Goal: Information Seeking & Learning: Learn about a topic

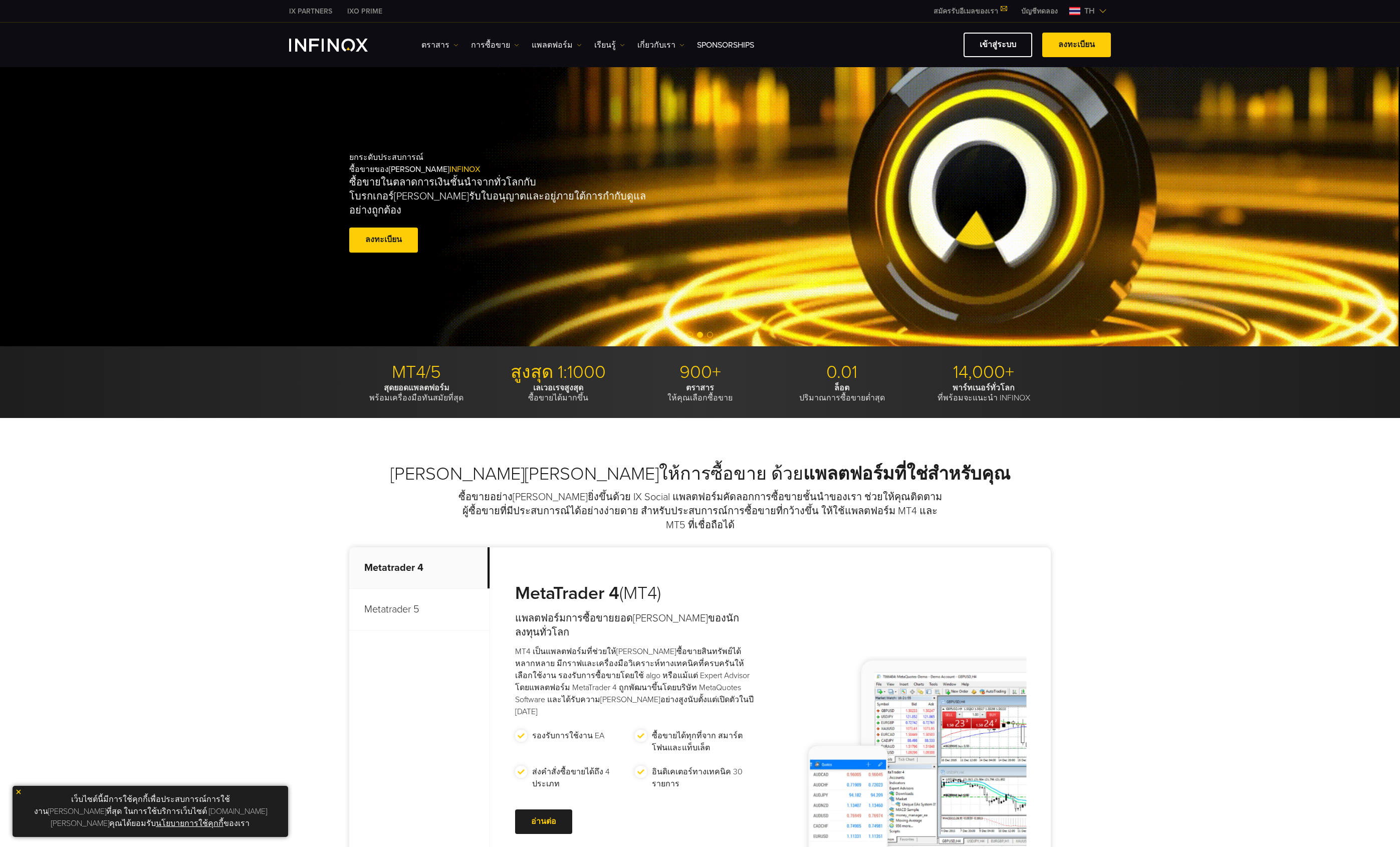
click at [333, 53] on div "ตราสาร ตราสาร ข้อมูลผลิตภัณฑ์ การซื้อขาย" at bounding box center [700, 45] width 822 height 25
click at [338, 50] on img "INFINOX Logo" at bounding box center [328, 45] width 79 height 13
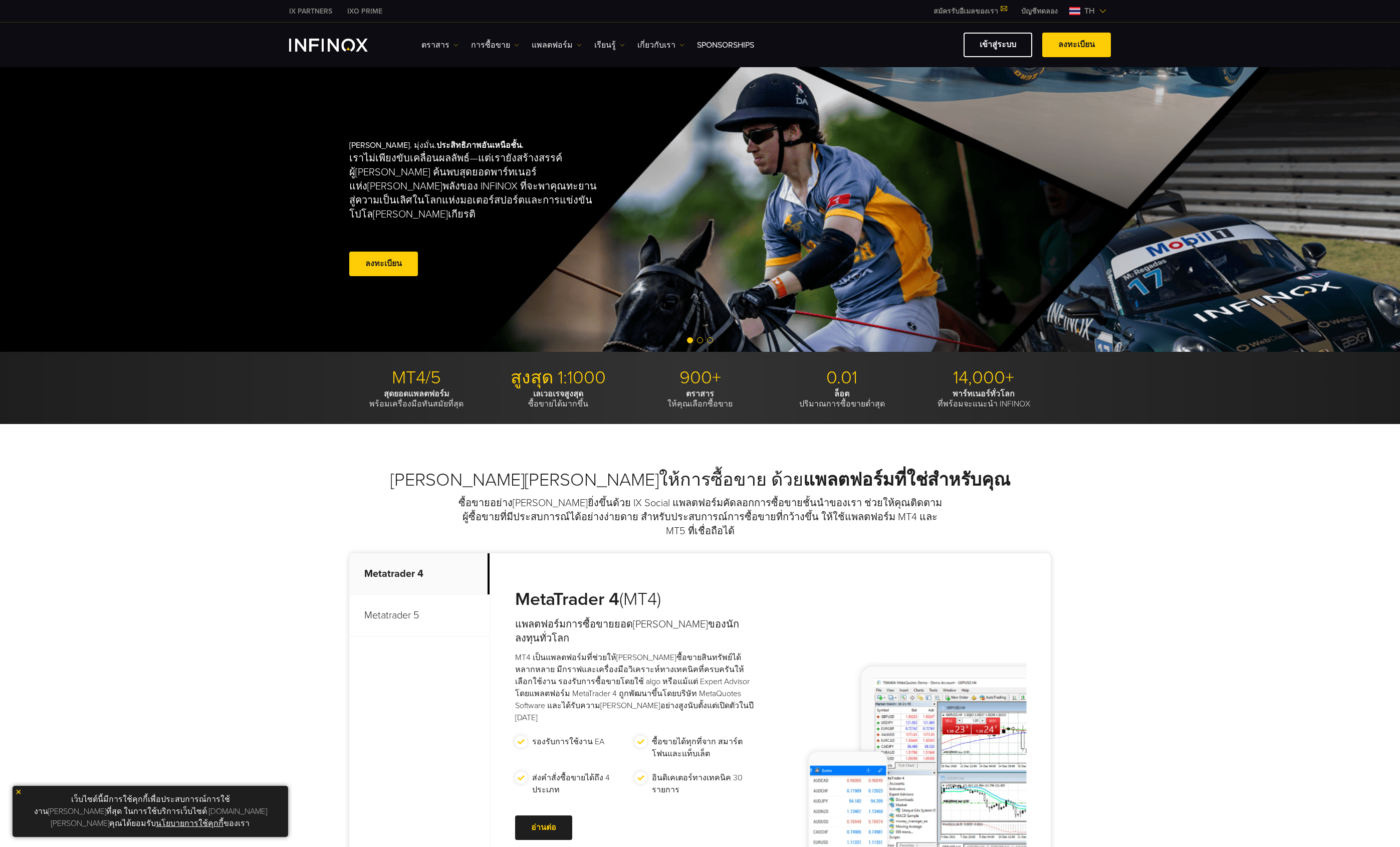
click at [1094, 10] on span "th" at bounding box center [1090, 11] width 19 height 12
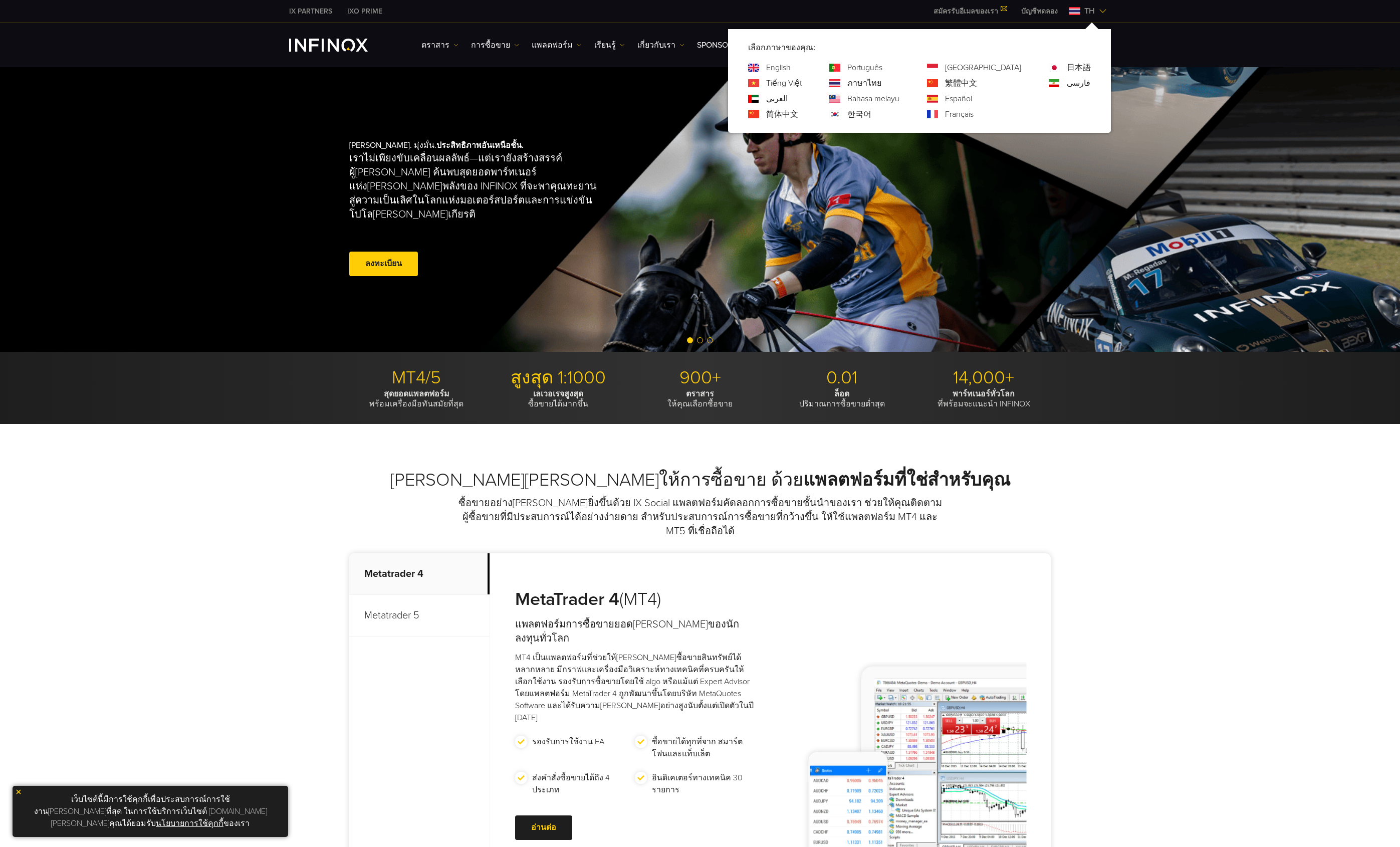
click at [1094, 10] on span "th" at bounding box center [1090, 11] width 19 height 12
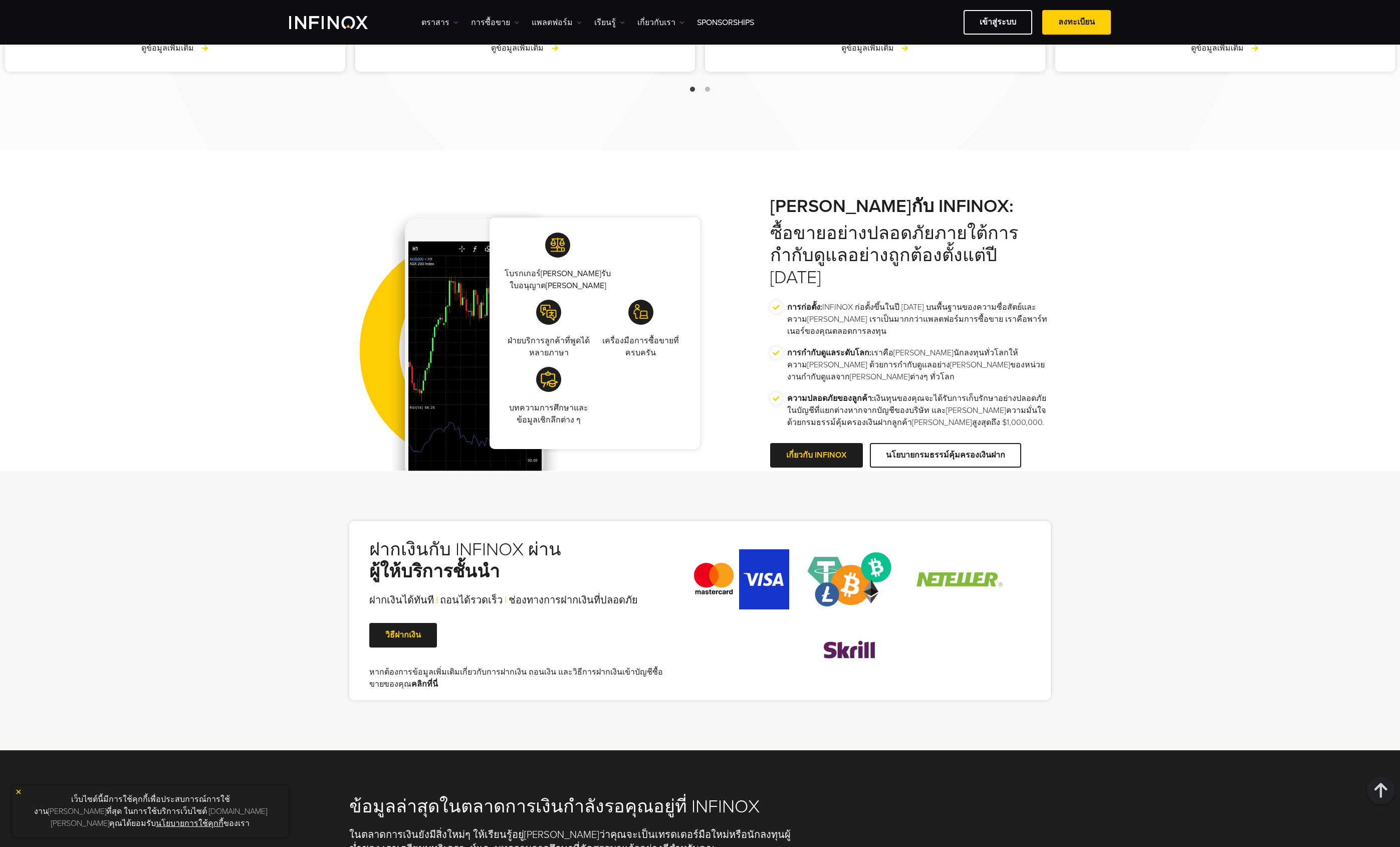
scroll to position [2626, 0]
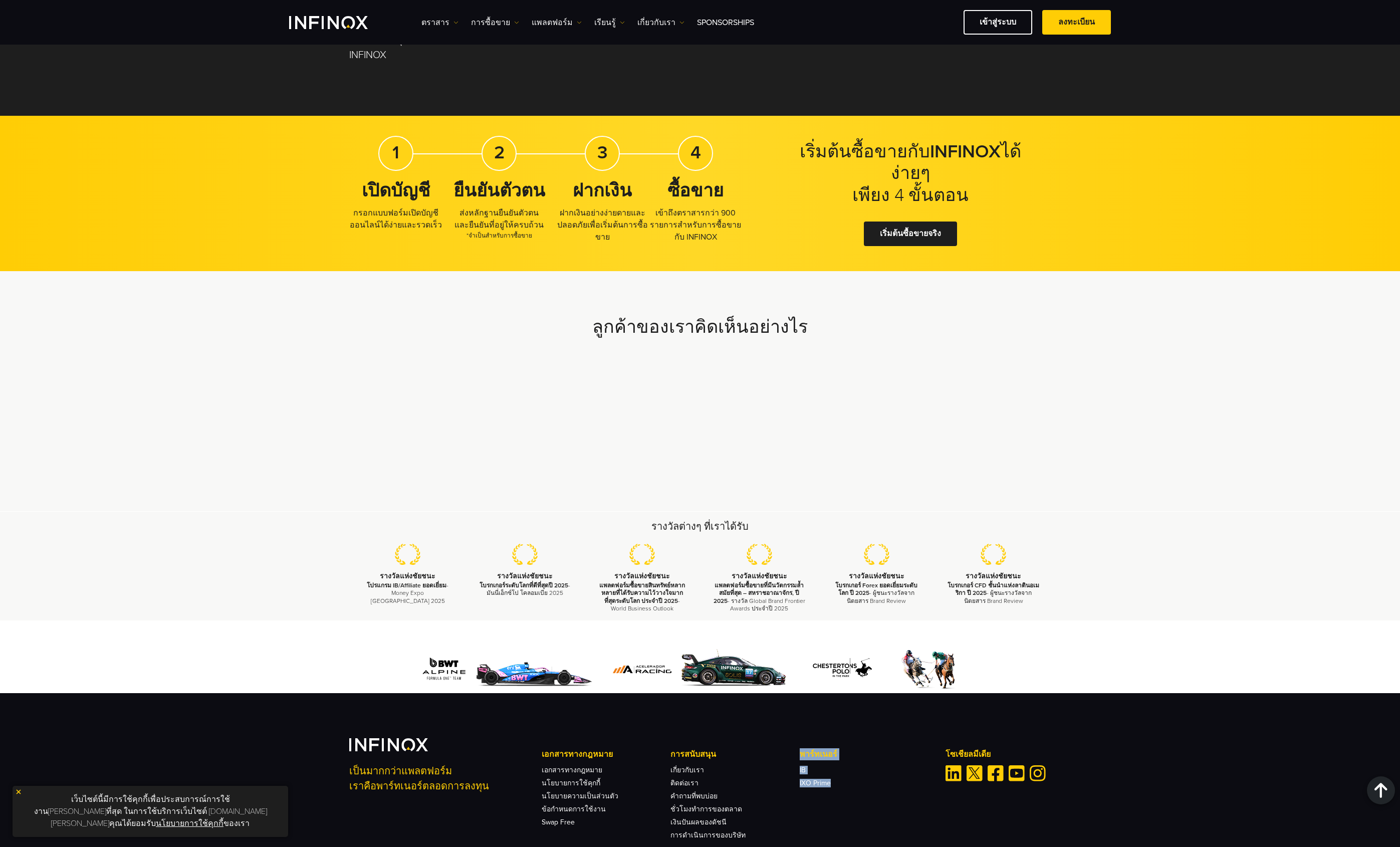
drag, startPoint x: 833, startPoint y: 644, endPoint x: 865, endPoint y: 701, distance: 65.4
click at [868, 738] on div "เป็นมากกว่าแพลตฟอร์ม เราคือพาร์ทเนอร์ตลอดการลงทุน เอกสารทางกฎหมาย เอกสารทางกฎหม…" at bounding box center [700, 789] width 701 height 101
click at [864, 748] on div "เอกสารทางกฎหมาย เอกสารทางกฎหมาย นโยบายการใช้คุกกี้ นโยบายความเป็นส่วนตัว ข้อกำห…" at bounding box center [735, 793] width 387 height 90
click at [690, 766] on link "เกี่ยวกับเรา" at bounding box center [687, 770] width 34 height 9
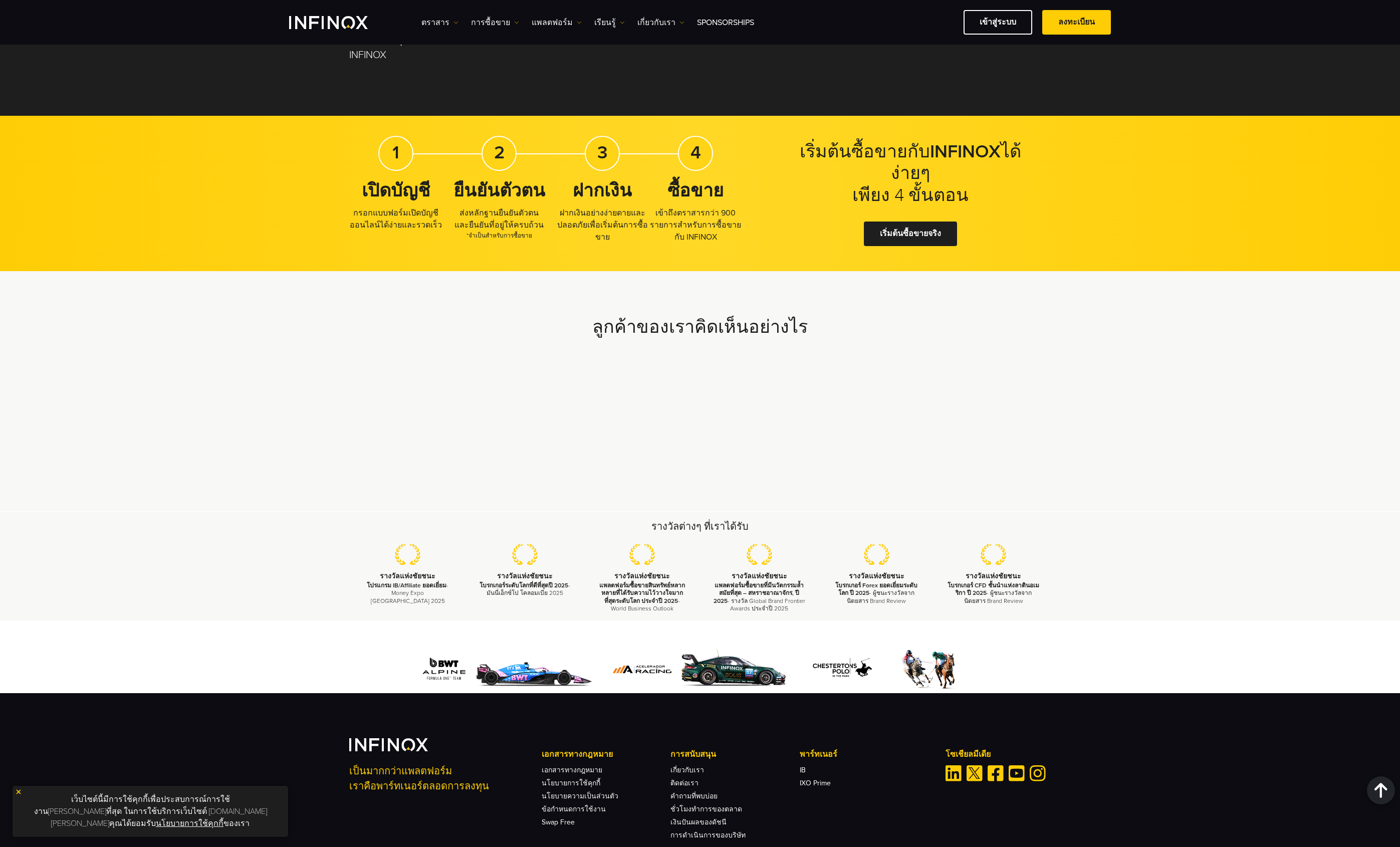
drag, startPoint x: 697, startPoint y: 435, endPoint x: 734, endPoint y: 468, distance: 49.6
click at [701, 520] on div "รางวัลต่างๆ ที่เราได้รับ รางวัลแห่งชัยชนะ โปรแกรม IB/Affiliate ยอดเยี่ยม - Mone…" at bounding box center [700, 566] width 722 height 93
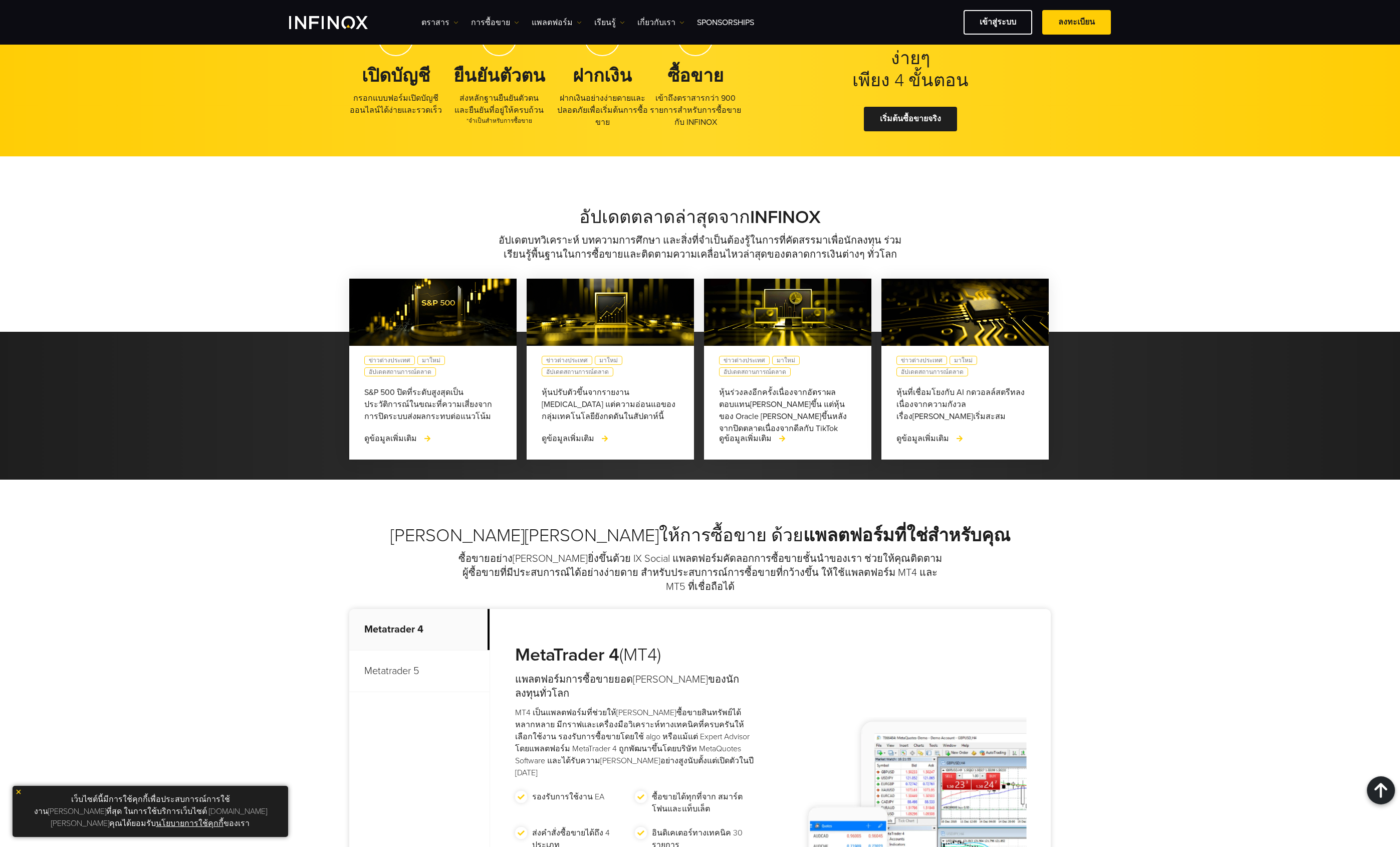
scroll to position [2658, 0]
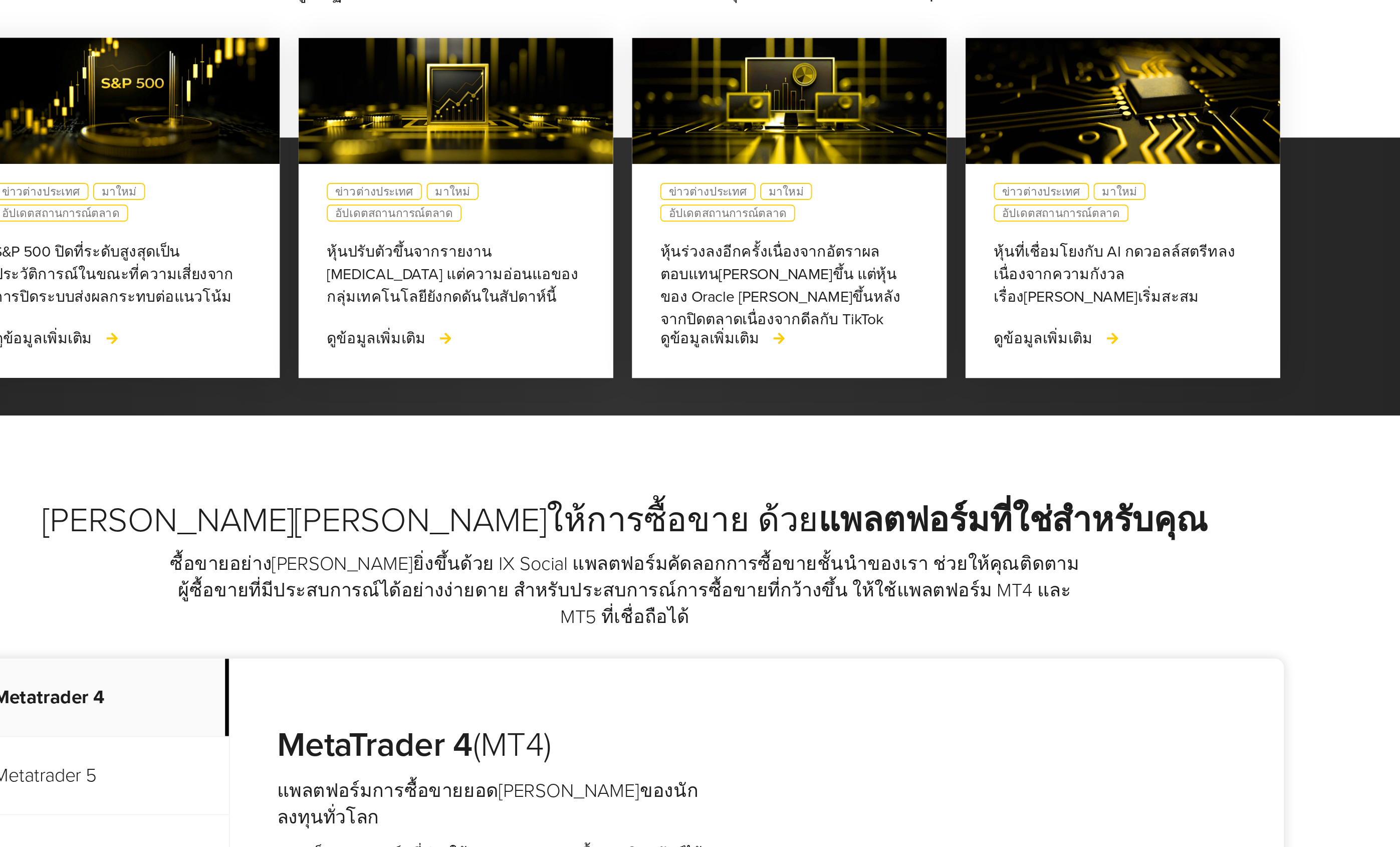
click at [420, 647] on p "Metatrader 5" at bounding box center [420, 668] width 140 height 41
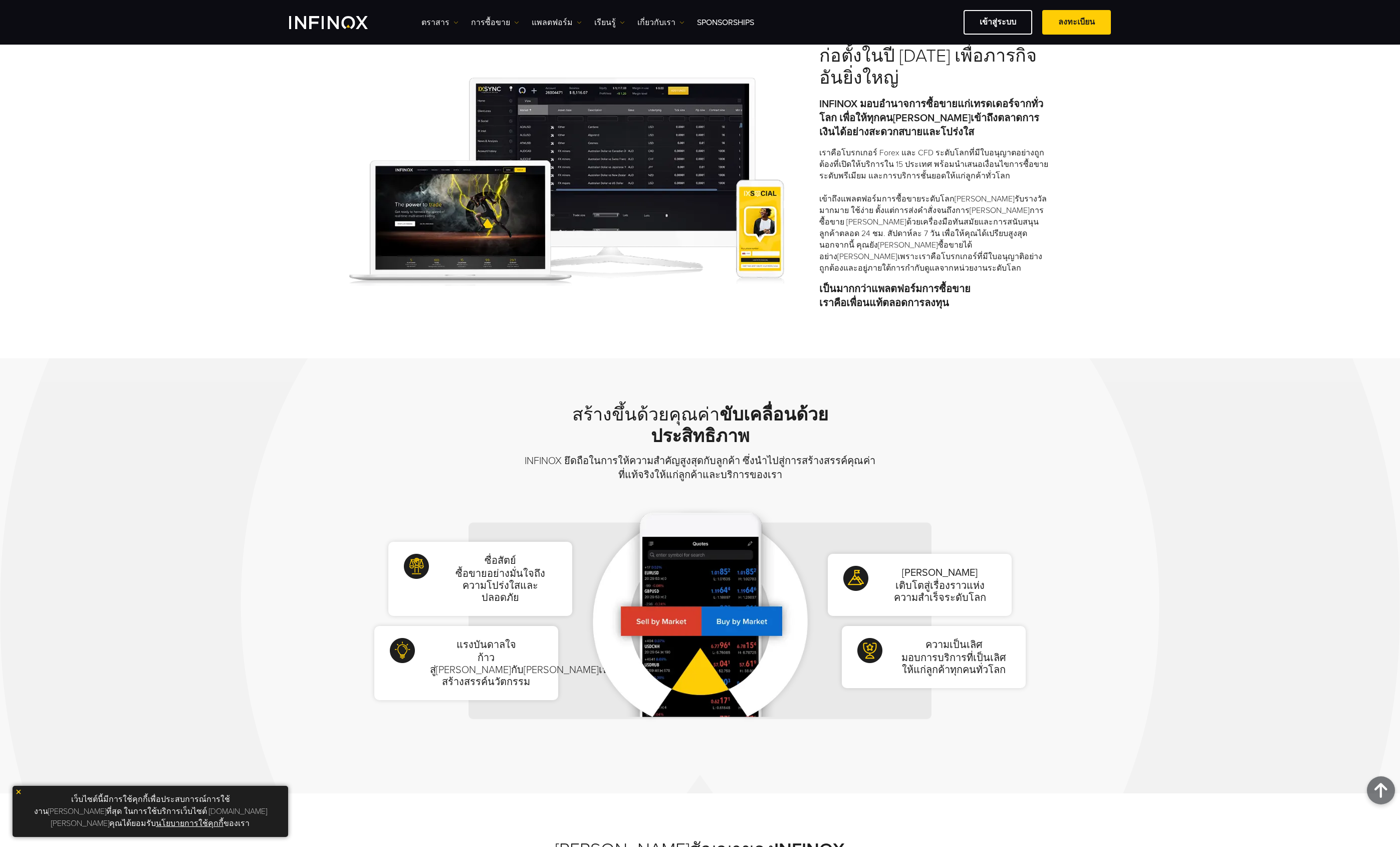
scroll to position [0, 0]
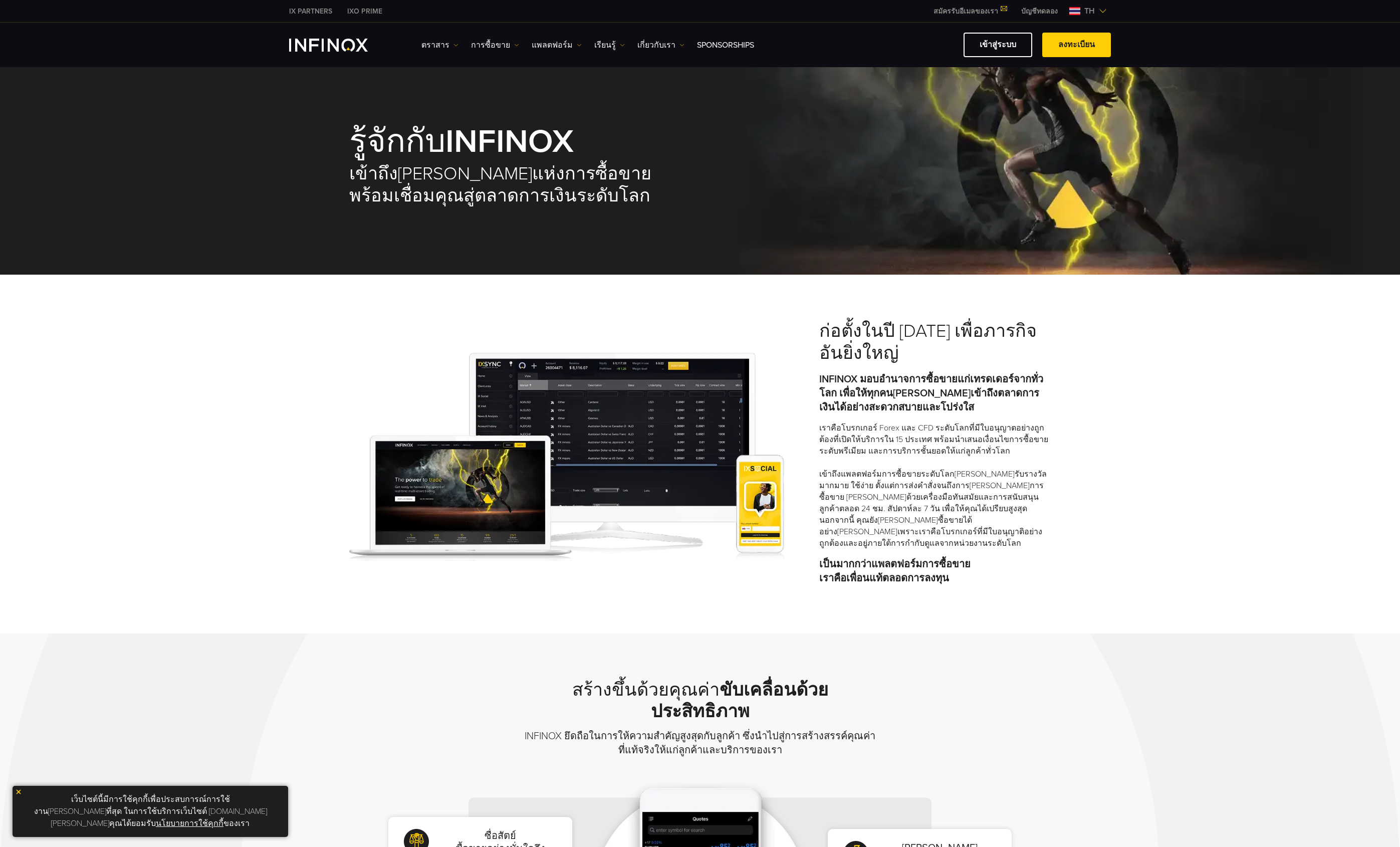
click at [331, 39] on img "INFINOX Logo" at bounding box center [328, 45] width 79 height 13
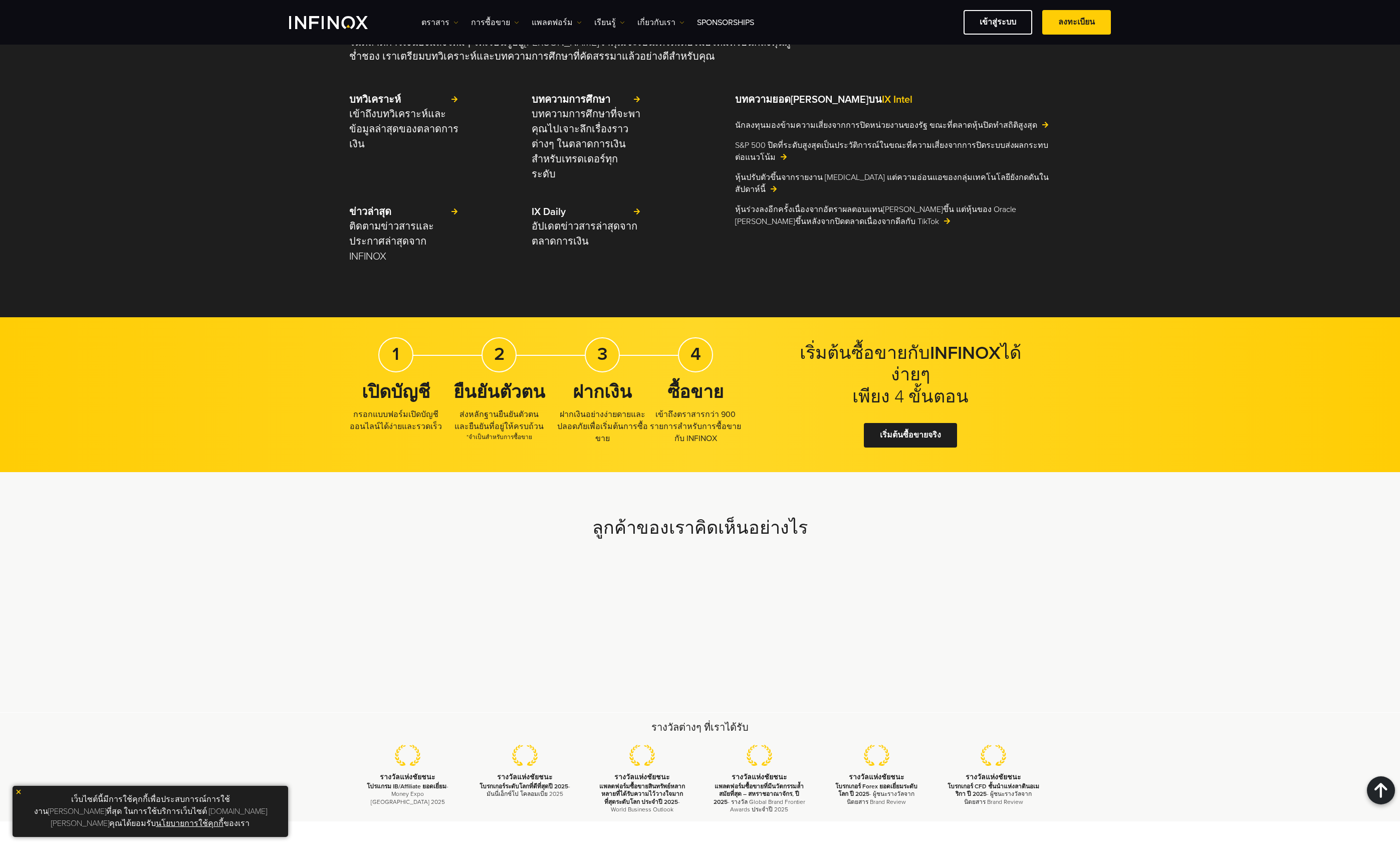
scroll to position [2626, 0]
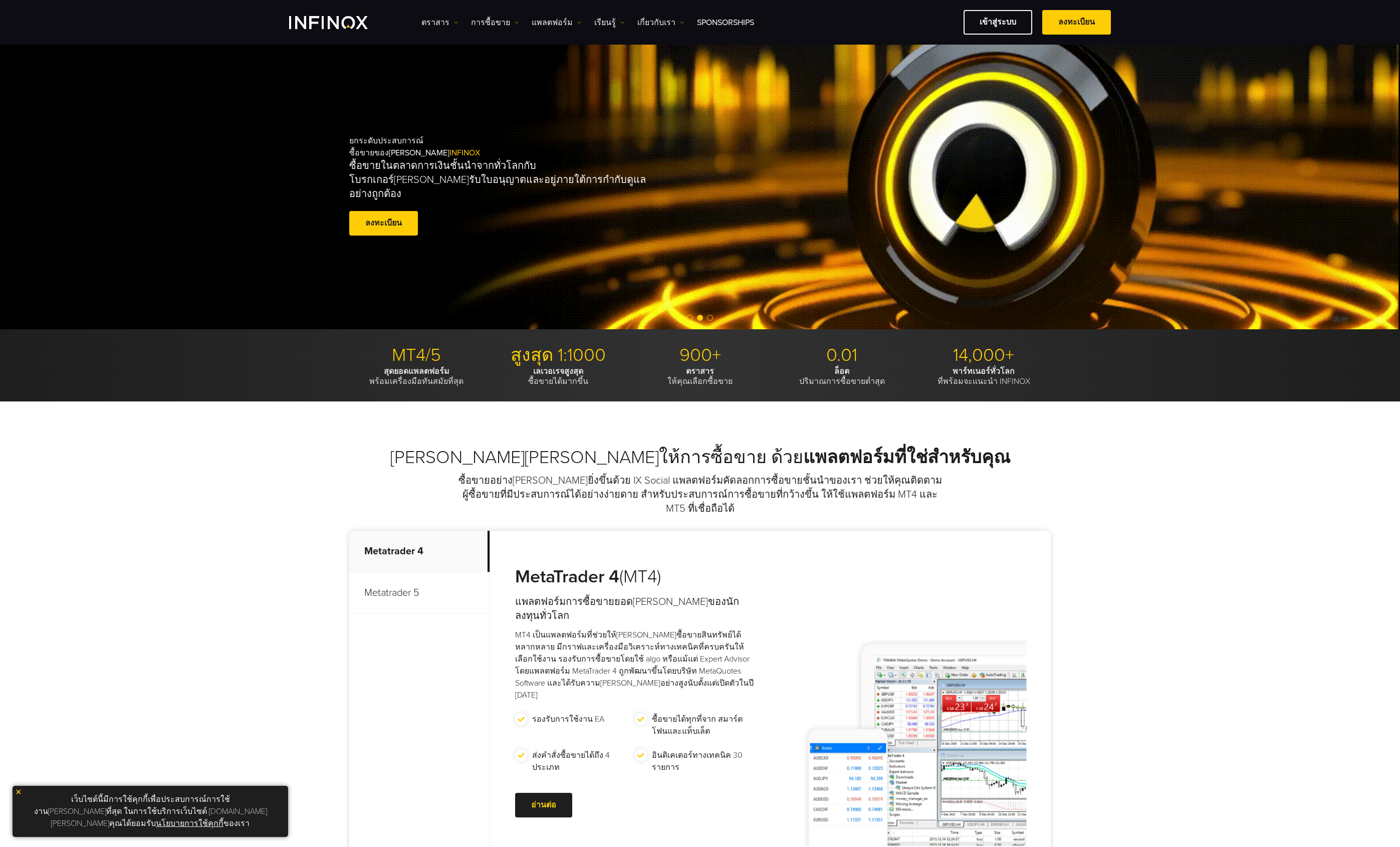
scroll to position [0, 0]
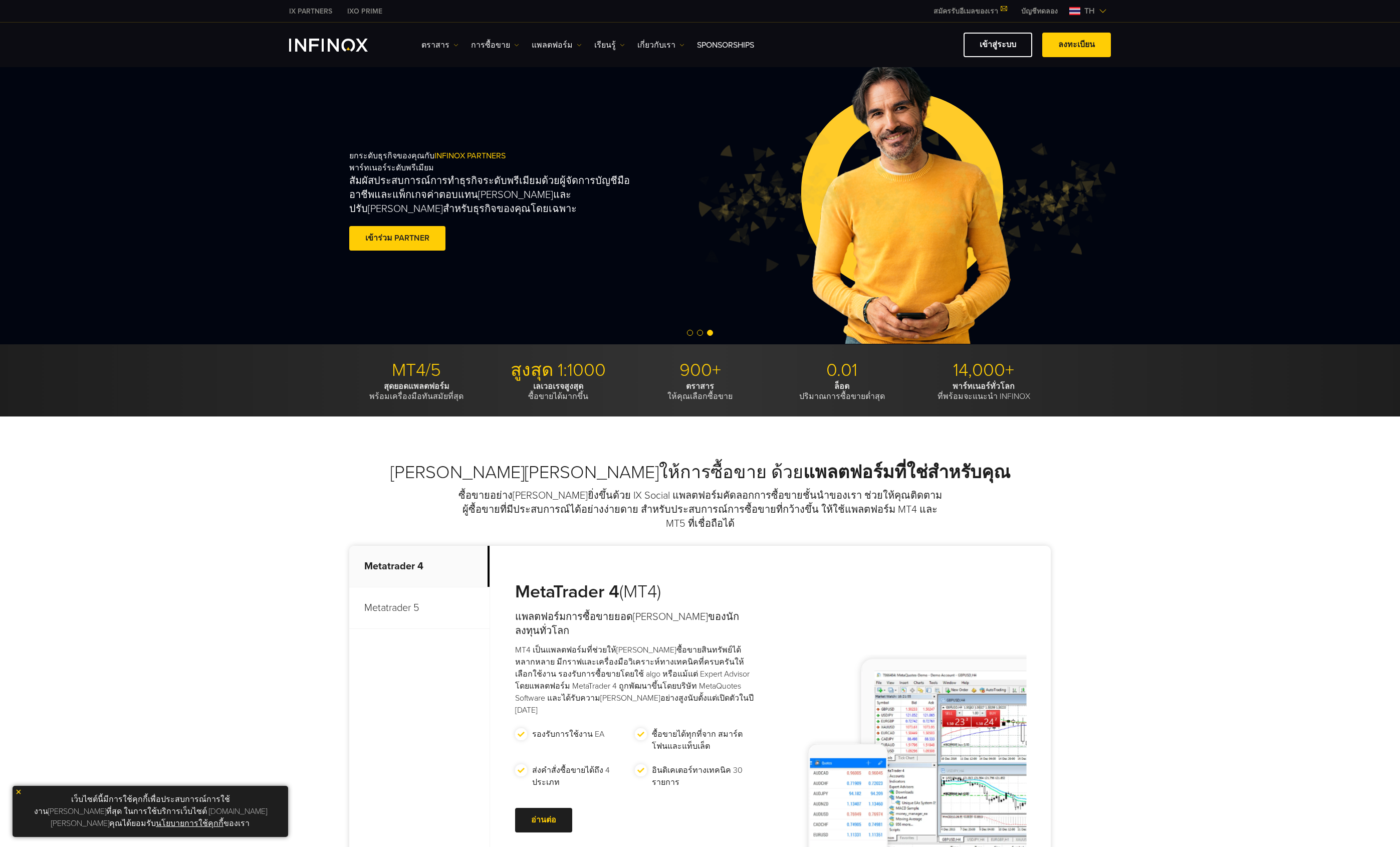
drag, startPoint x: 482, startPoint y: 357, endPoint x: 489, endPoint y: 353, distance: 8.1
click at [484, 357] on div "MT4/5 สุดยอดแพลตฟอร์ม พร้อมเครื่องมือทันสมัยที่สุด สูงสุด 1:1000 เลเวอเรจสูงสุด…" at bounding box center [700, 381] width 1400 height 72
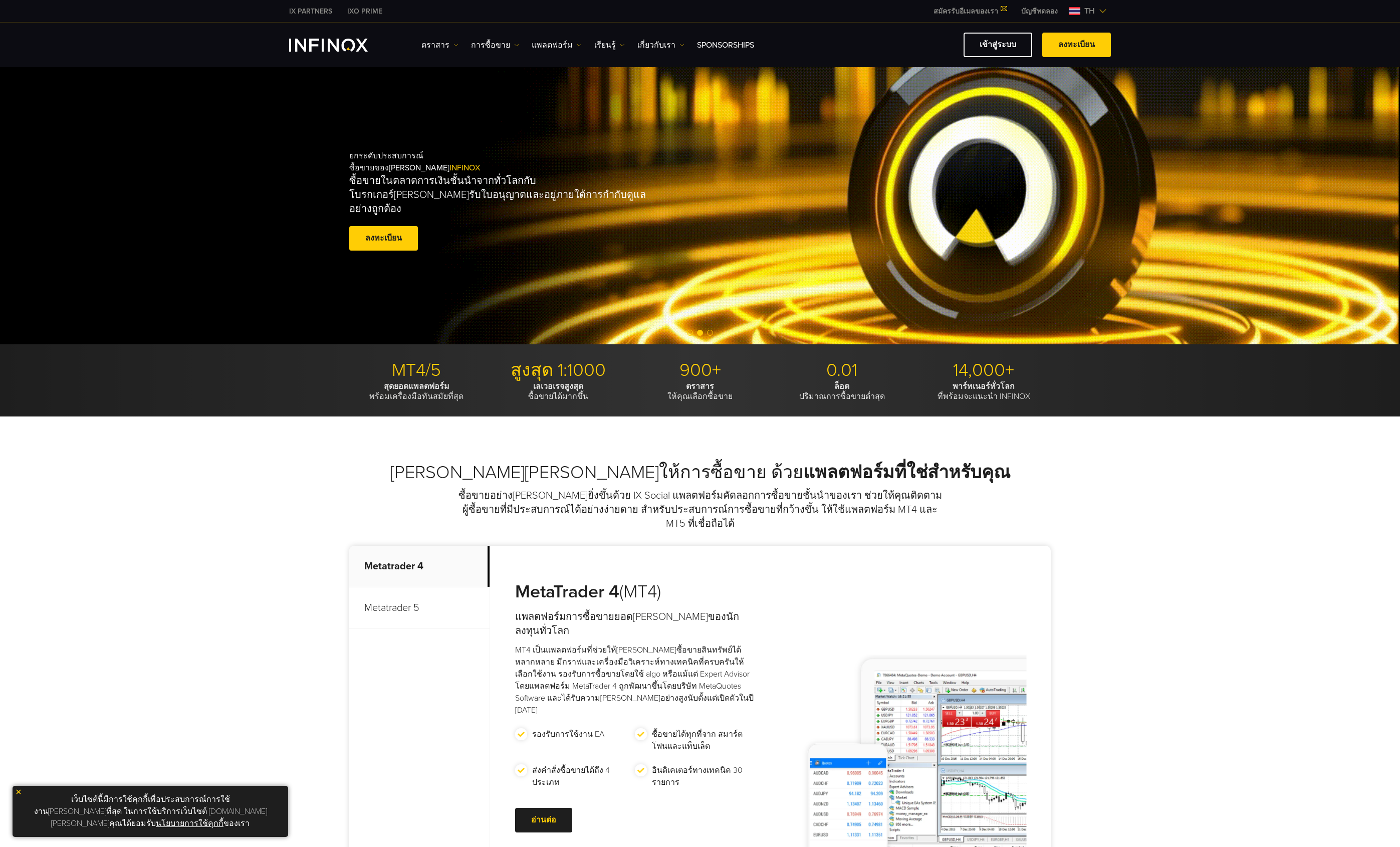
click at [333, 50] on img "INFINOX Logo" at bounding box center [328, 45] width 79 height 13
